Goal: Task Accomplishment & Management: Manage account settings

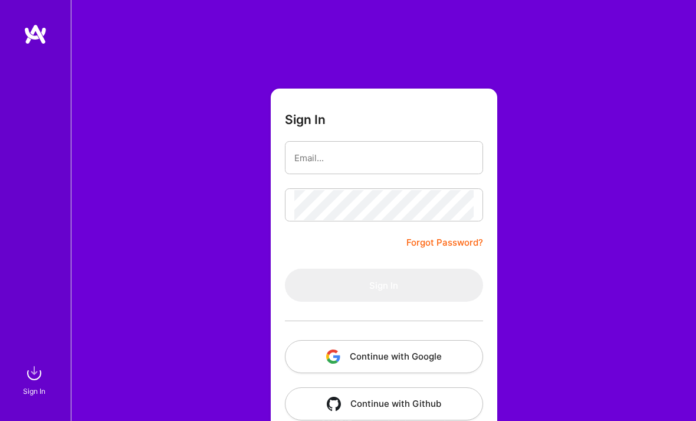
click at [378, 356] on button "Continue with Google" at bounding box center [384, 356] width 198 height 33
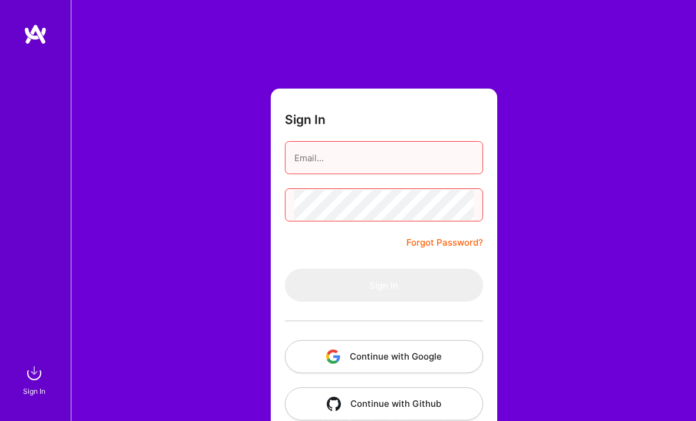
scroll to position [38, 0]
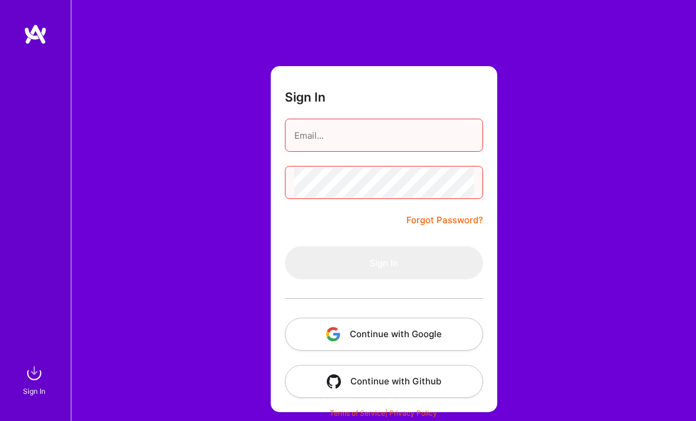
click at [307, 122] on input "email" at bounding box center [383, 135] width 179 height 30
type input "[EMAIL_ADDRESS][DOMAIN_NAME]"
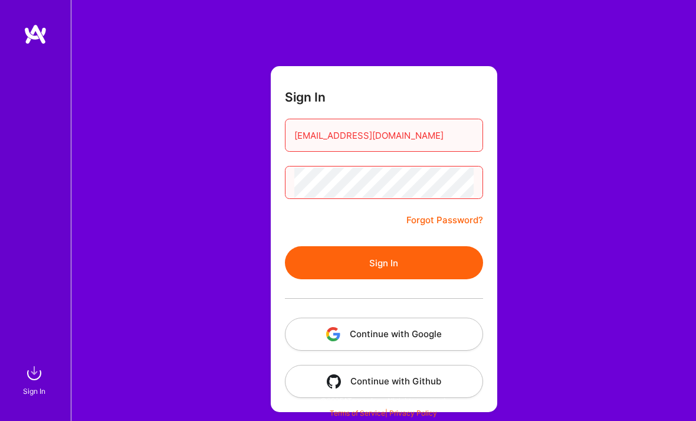
click at [385, 246] on button "Sign In" at bounding box center [384, 262] width 198 height 33
click at [441, 213] on link "Forgot Password?" at bounding box center [444, 220] width 77 height 14
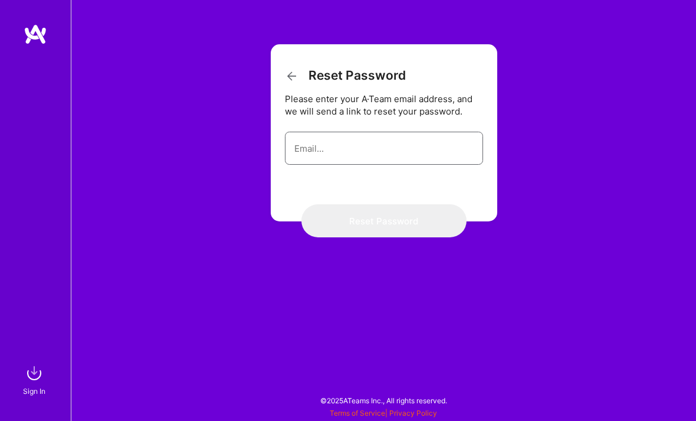
click at [330, 153] on input "email" at bounding box center [383, 148] width 179 height 30
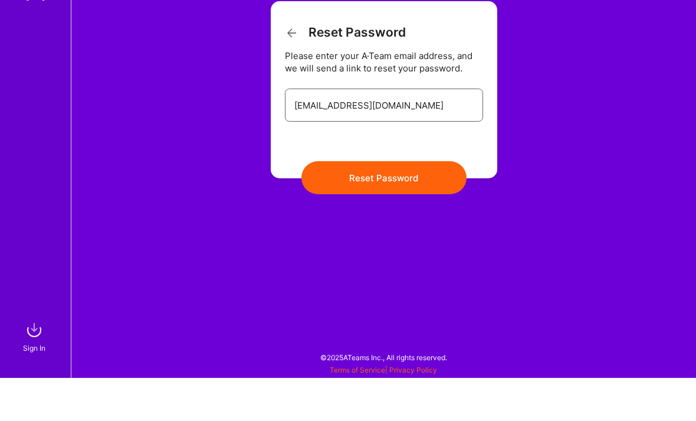
type input "[EMAIL_ADDRESS][DOMAIN_NAME]"
click at [375, 204] on button "Reset Password" at bounding box center [383, 220] width 165 height 33
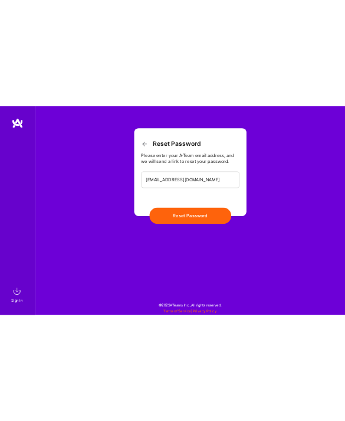
scroll to position [0, 0]
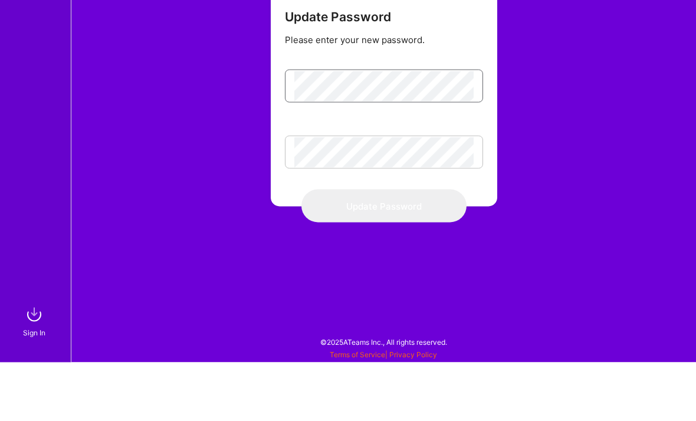
scroll to position [38, 0]
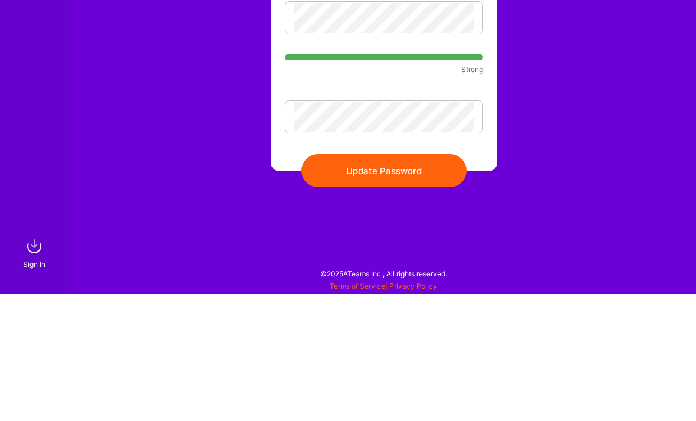
click at [391, 281] on button "Update Password" at bounding box center [383, 297] width 165 height 33
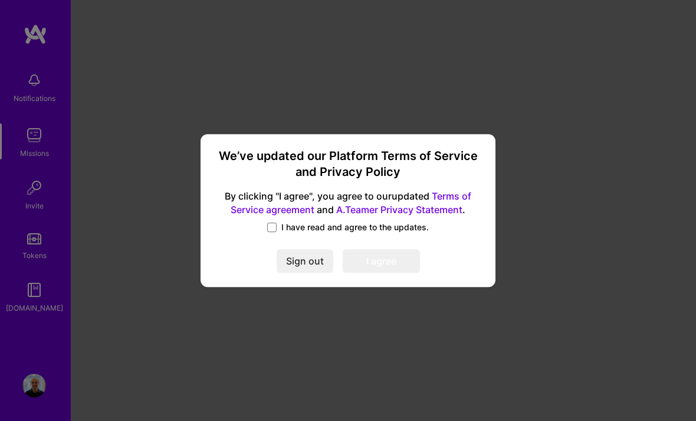
click at [265, 271] on div "Sign out I agree" at bounding box center [348, 261] width 267 height 24
click at [277, 268] on button "Sign out" at bounding box center [305, 261] width 57 height 24
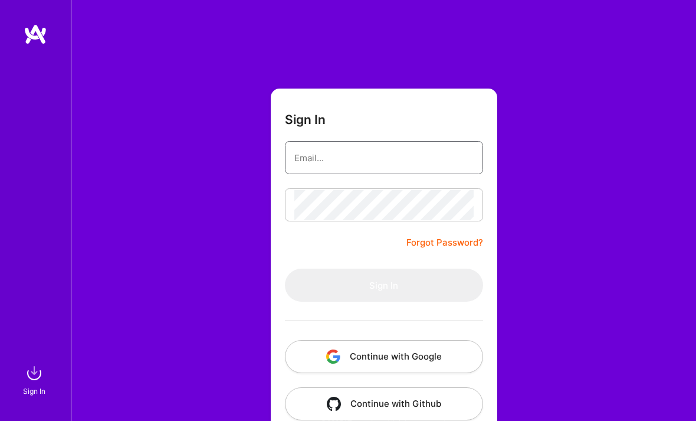
click at [325, 156] on input "email" at bounding box center [383, 158] width 179 height 30
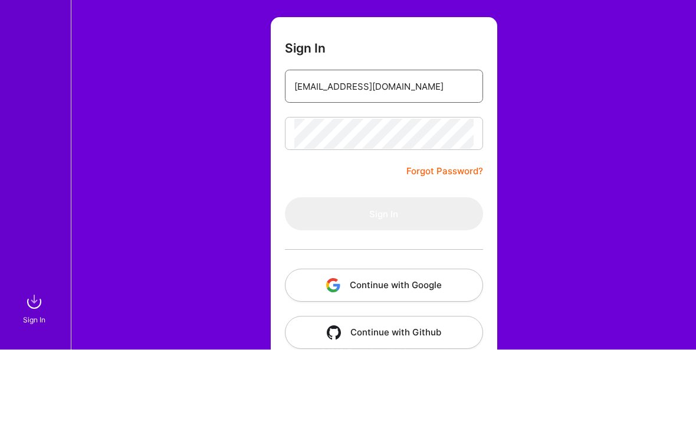
type input "[EMAIL_ADDRESS][DOMAIN_NAME]"
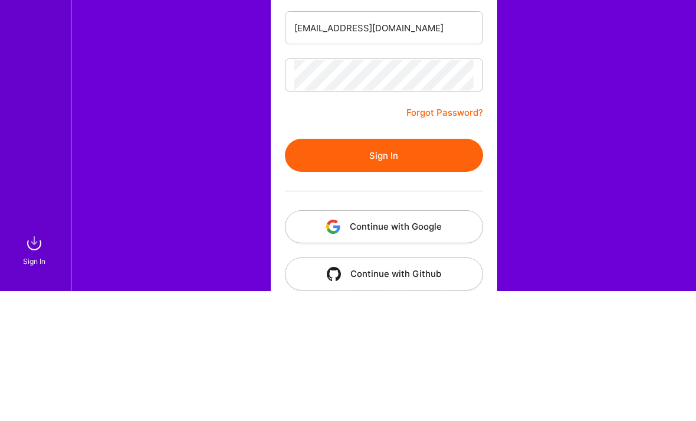
click at [412, 268] on button "Sign In" at bounding box center [384, 284] width 198 height 33
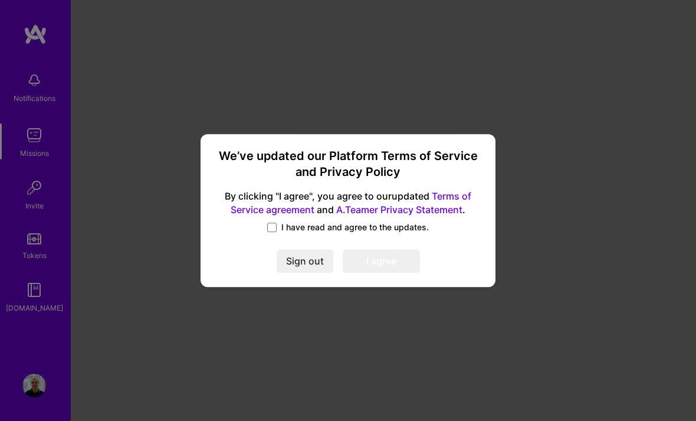
click at [277, 264] on button "Sign out" at bounding box center [305, 261] width 57 height 24
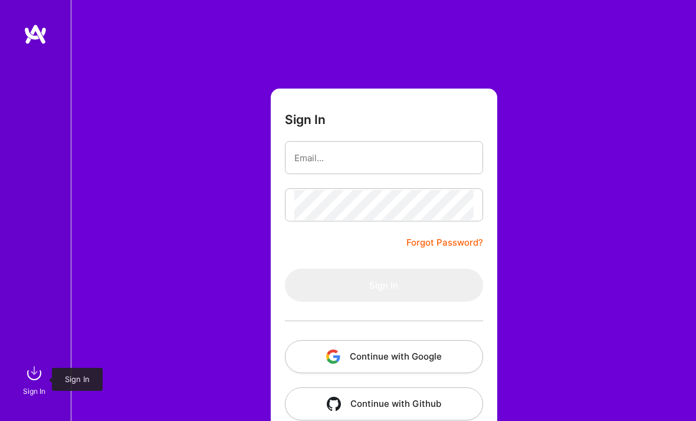
click at [24, 381] on img at bounding box center [34, 373] width 24 height 24
click at [340, 147] on input "email" at bounding box center [383, 158] width 179 height 30
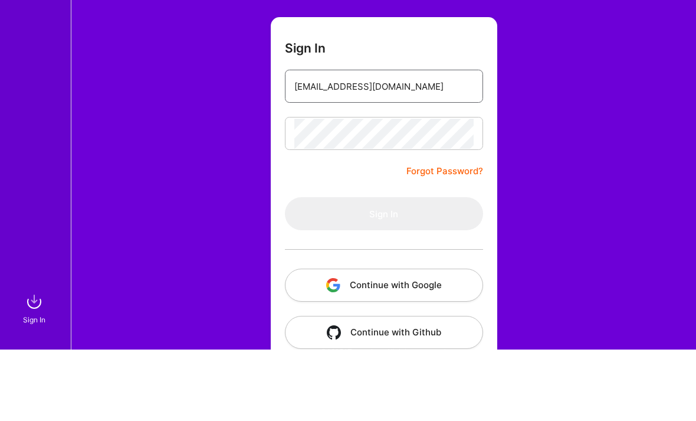
type input "jgsacris@hotmail.com"
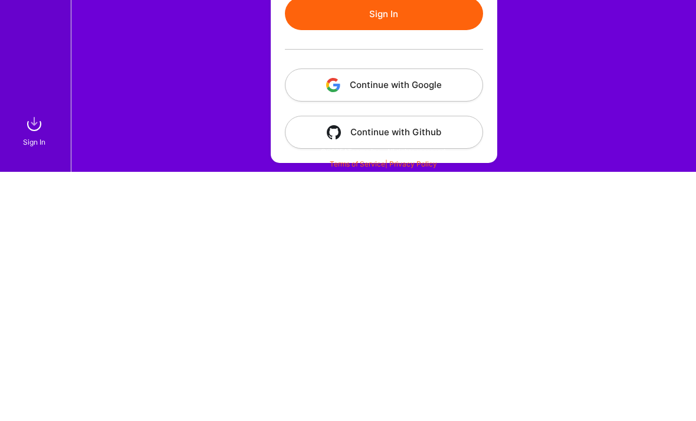
scroll to position [37, 0]
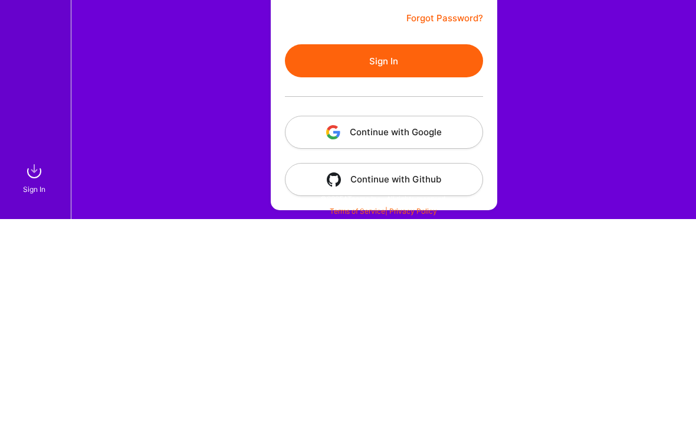
click at [407, 246] on button "Sign In" at bounding box center [384, 262] width 198 height 33
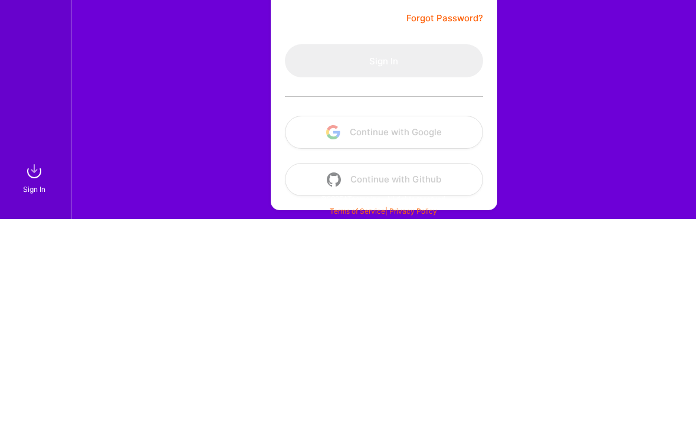
scroll to position [38, 0]
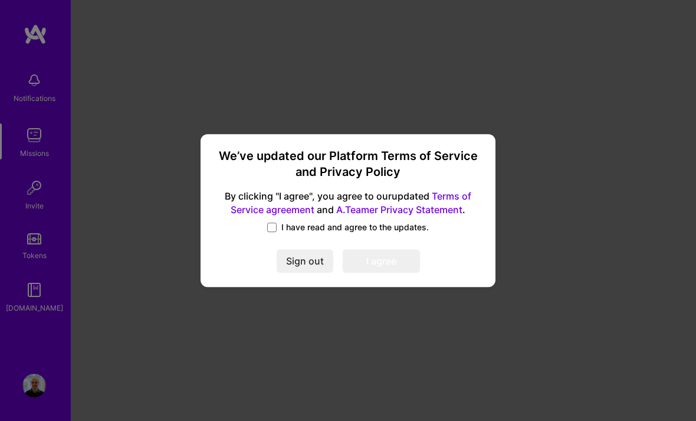
click at [277, 255] on button "Sign out" at bounding box center [305, 261] width 57 height 24
